Goal: Information Seeking & Learning: Stay updated

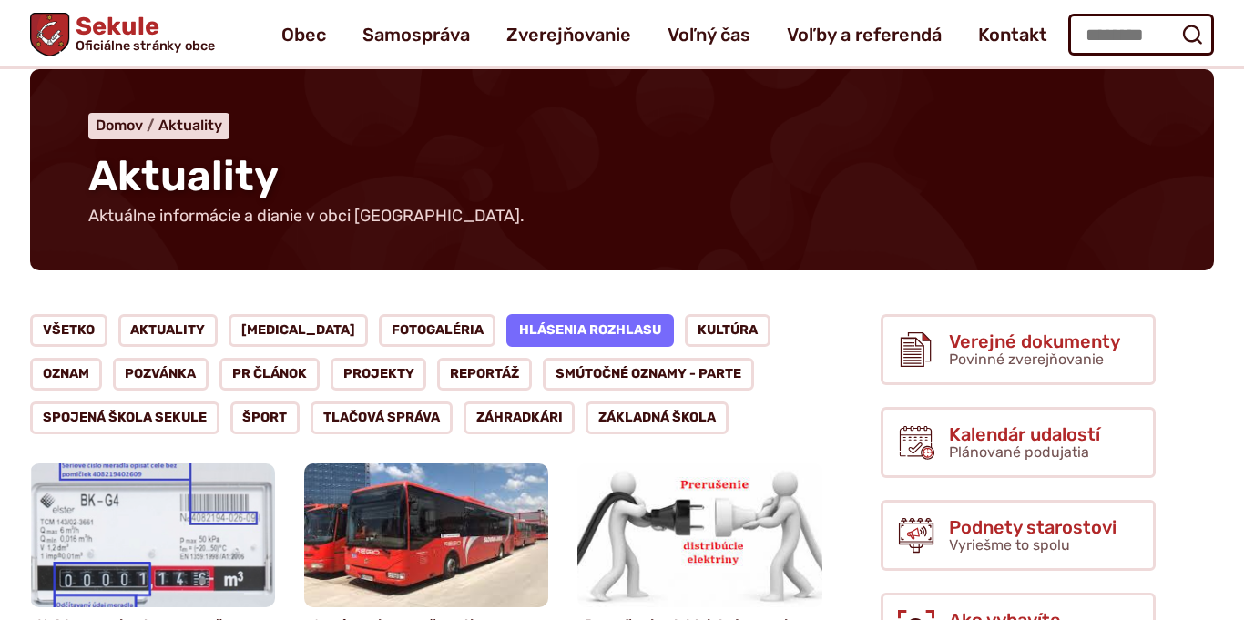
scroll to position [57, 0]
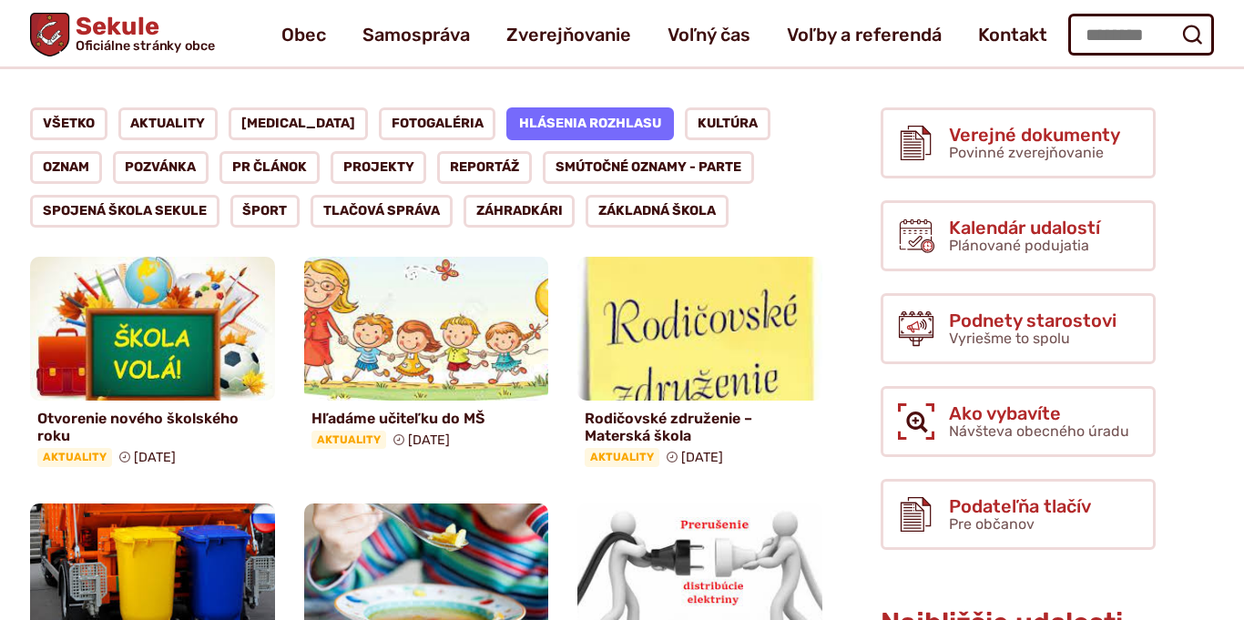
scroll to position [258, 0]
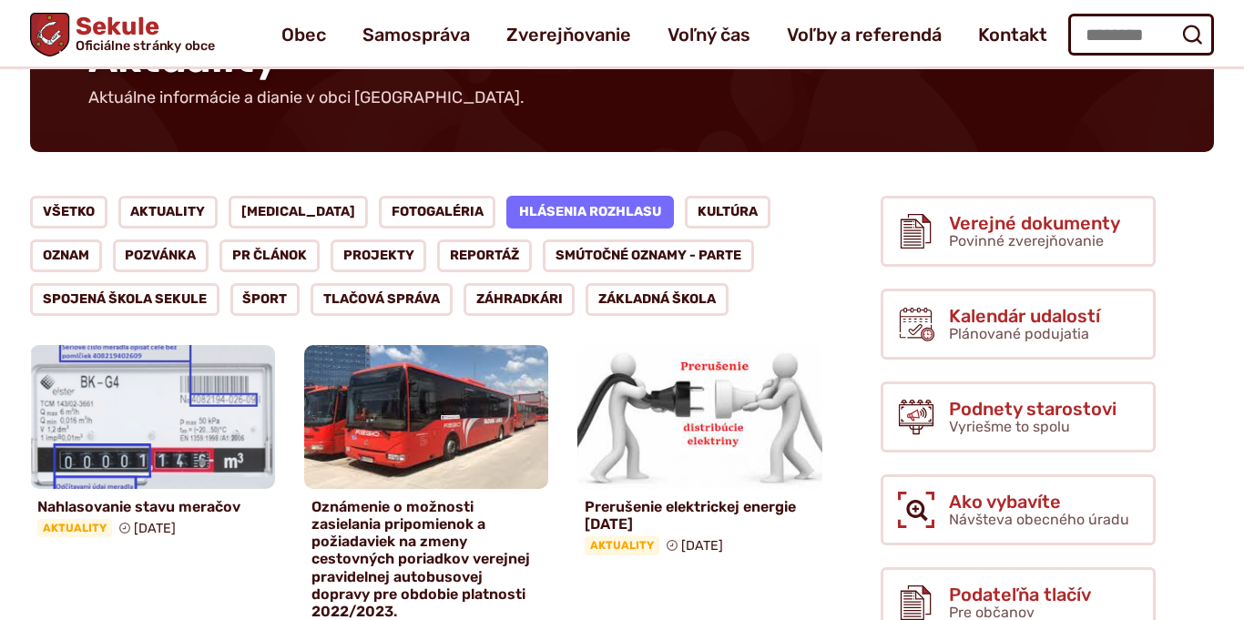
scroll to position [175, 0]
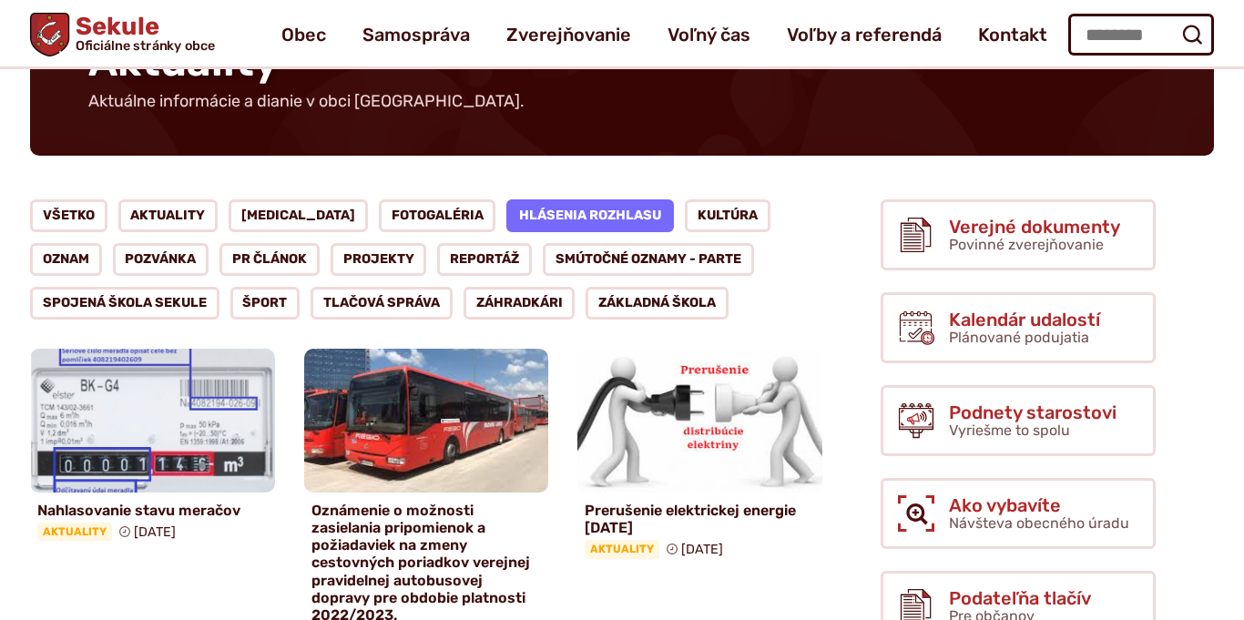
click at [514, 215] on link "Hlásenia rozhlasu" at bounding box center [590, 215] width 168 height 33
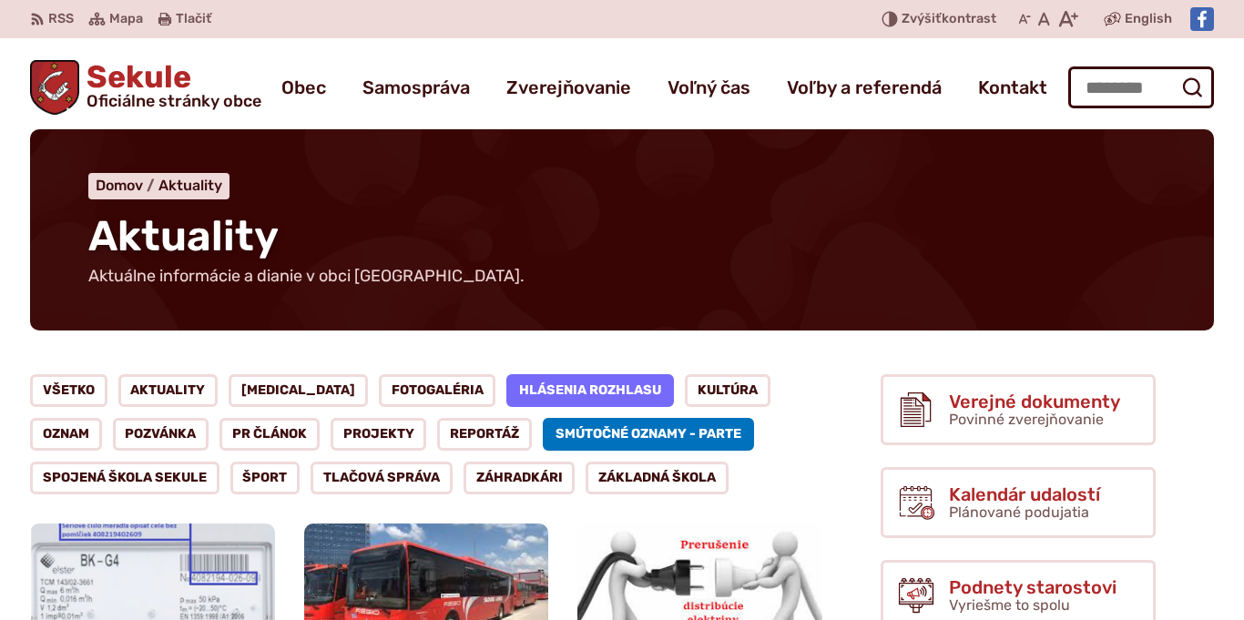
click at [626, 428] on link "Smútočné oznamy - parte" at bounding box center [648, 434] width 211 height 33
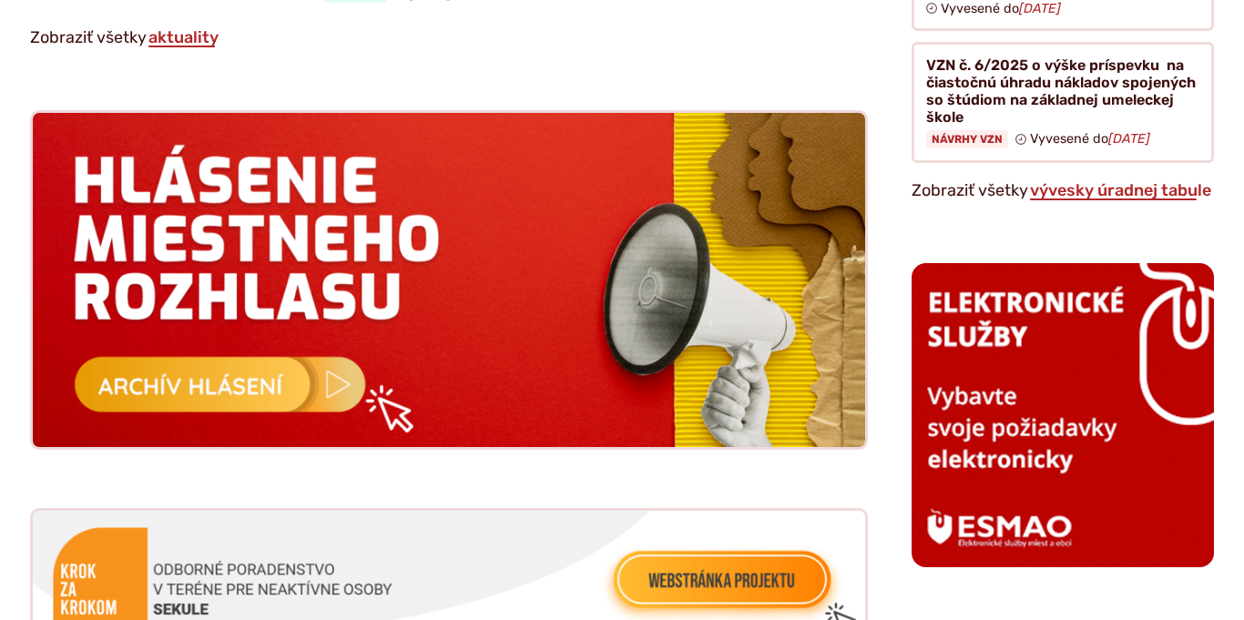
scroll to position [1745, 0]
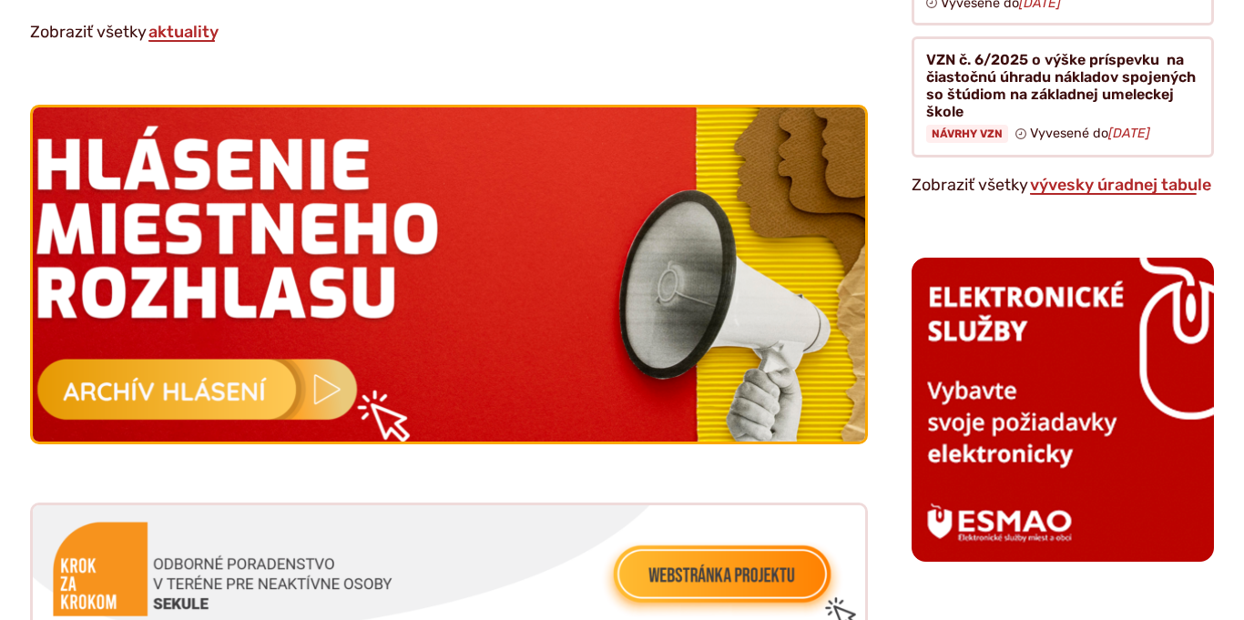
click at [387, 377] on img at bounding box center [448, 275] width 915 height 368
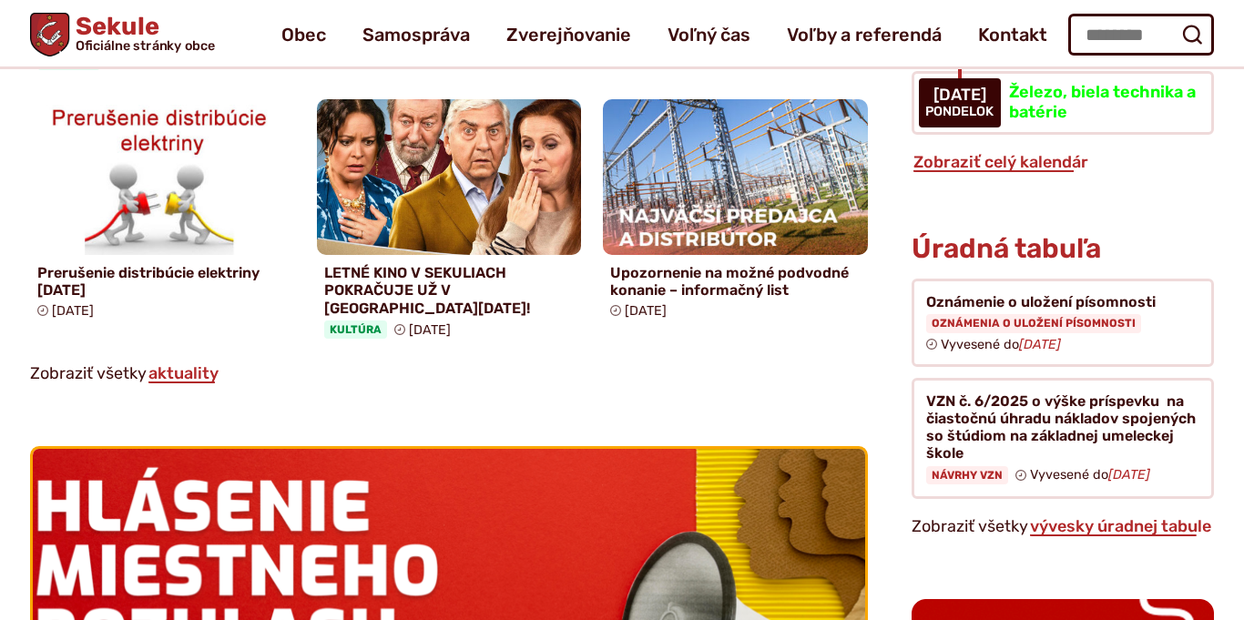
scroll to position [1397, 0]
